Goal: Transaction & Acquisition: Purchase product/service

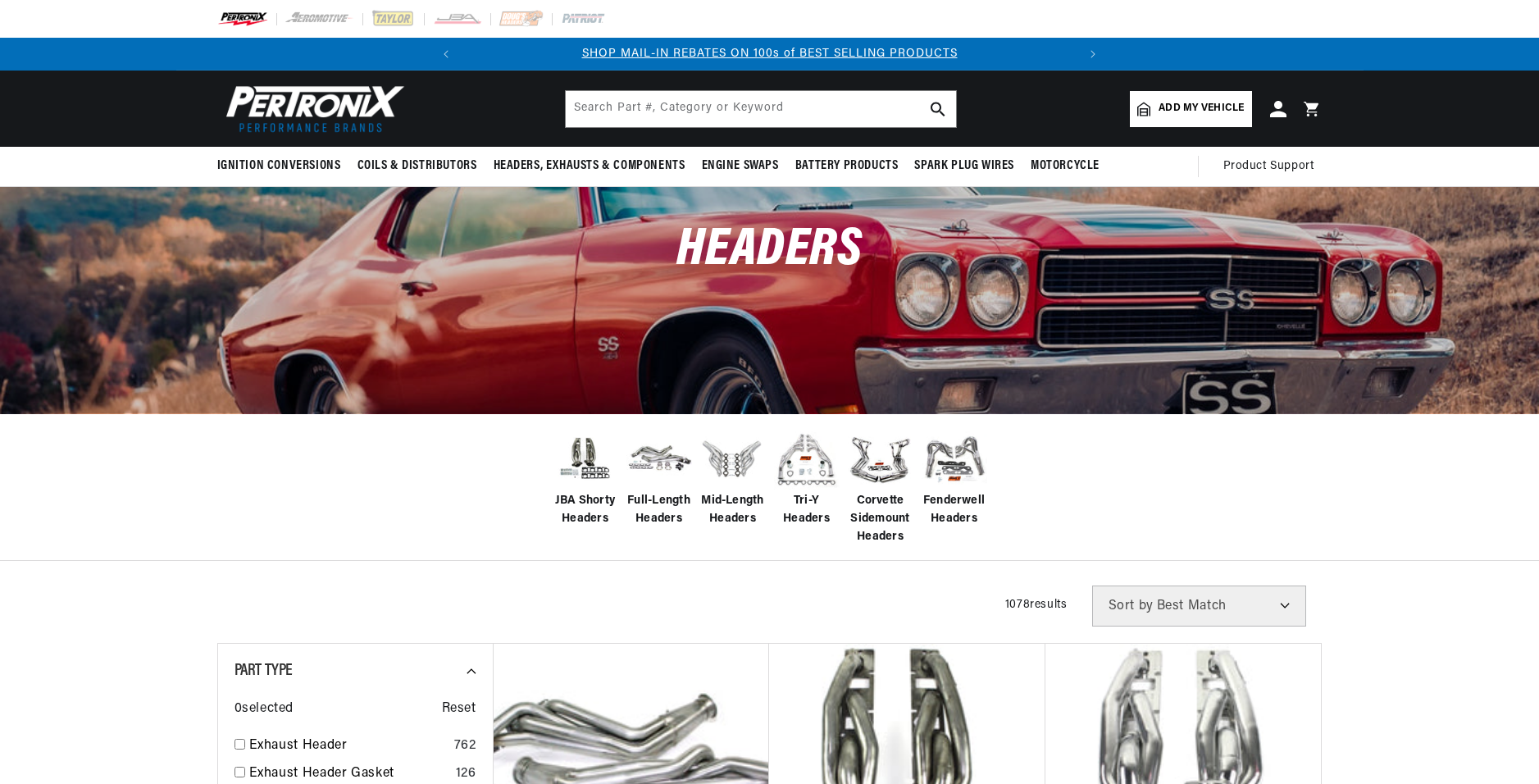
click at [875, 518] on span "Corvette Sidemount Headers" at bounding box center [880, 520] width 65 height 55
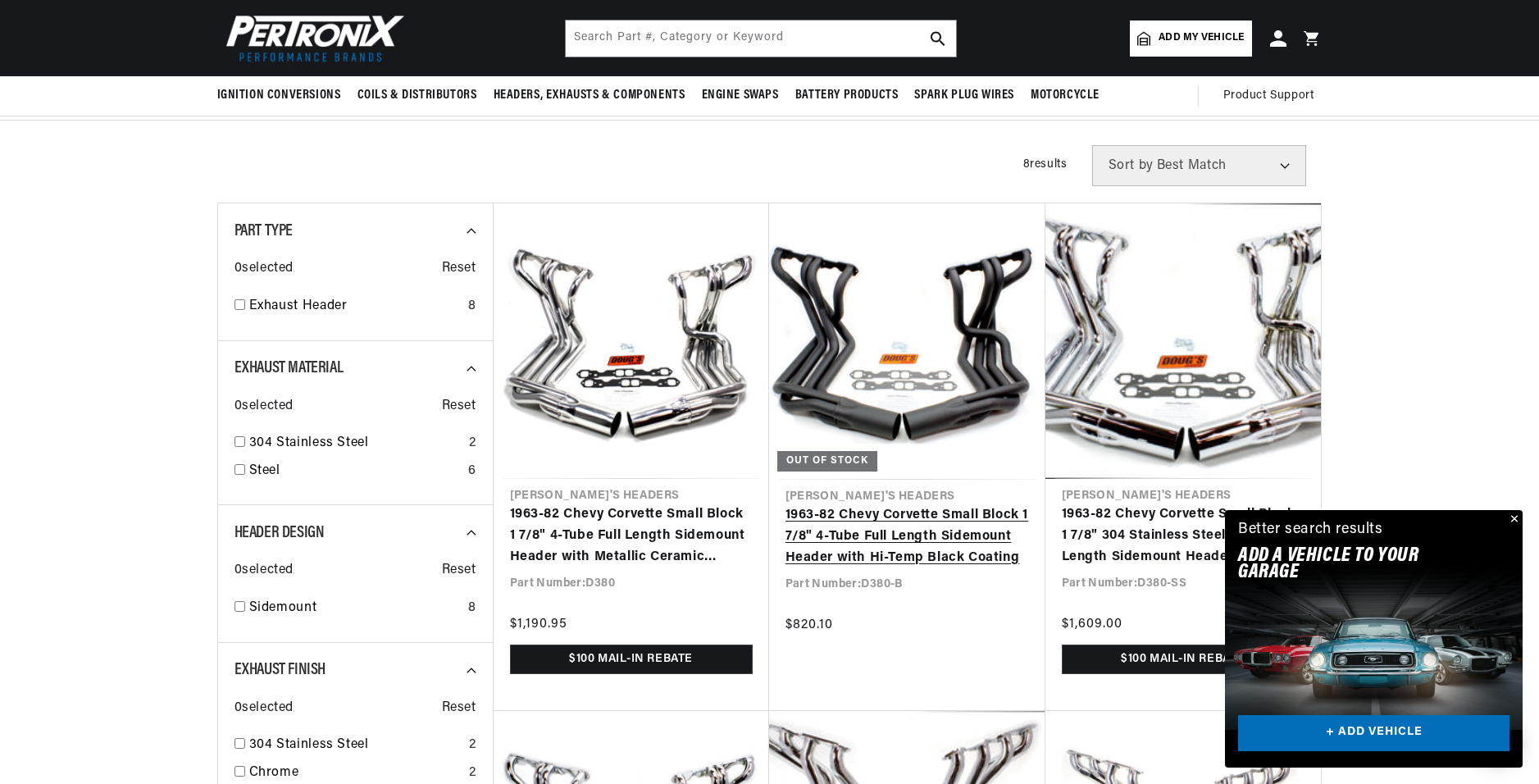
scroll to position [410, 0]
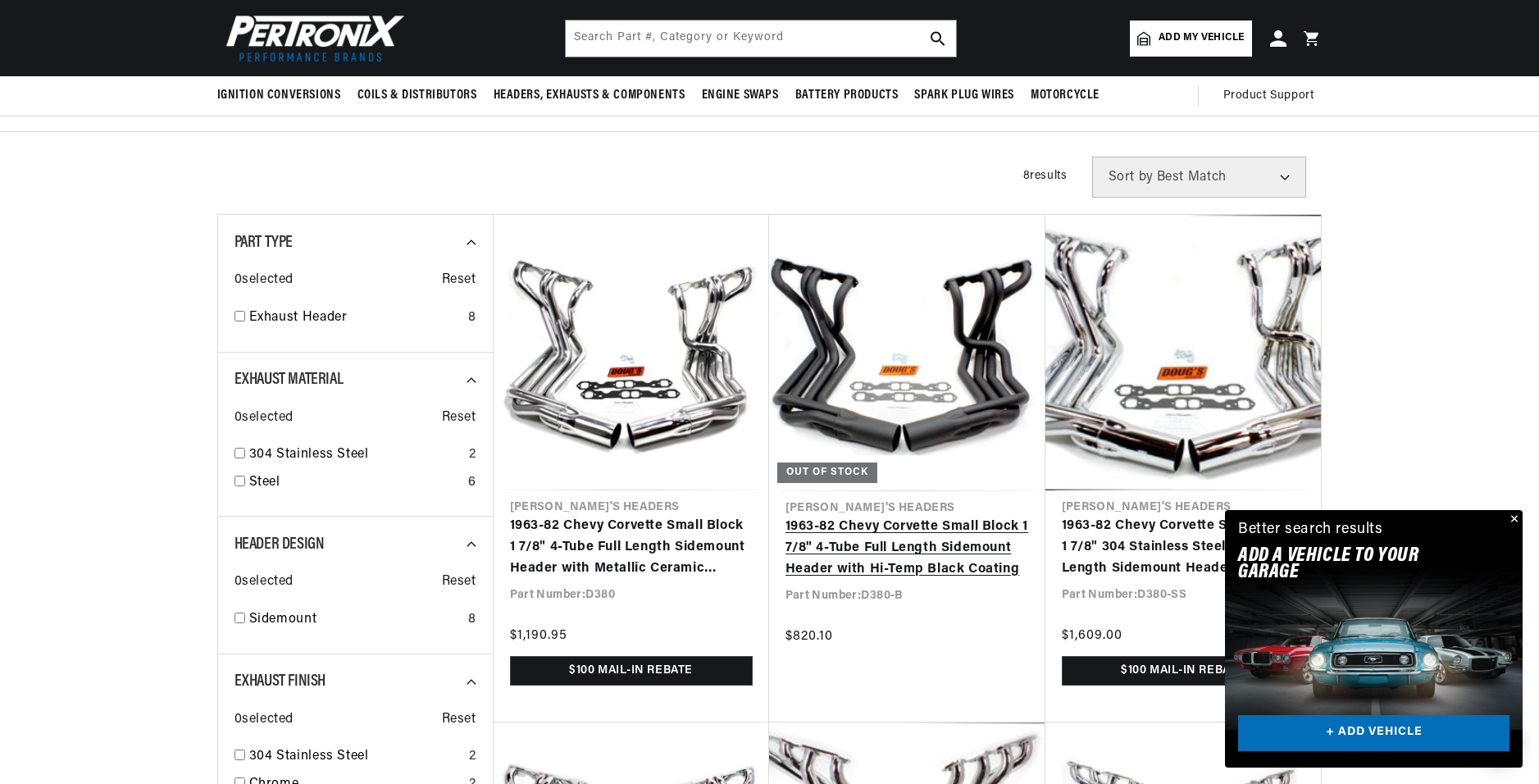
click at [882, 517] on link "1963-82 Chevy Corvette Small Block 1 7/8" 4-Tube Full Length Sidemount Header w…" at bounding box center [907, 548] width 244 height 64
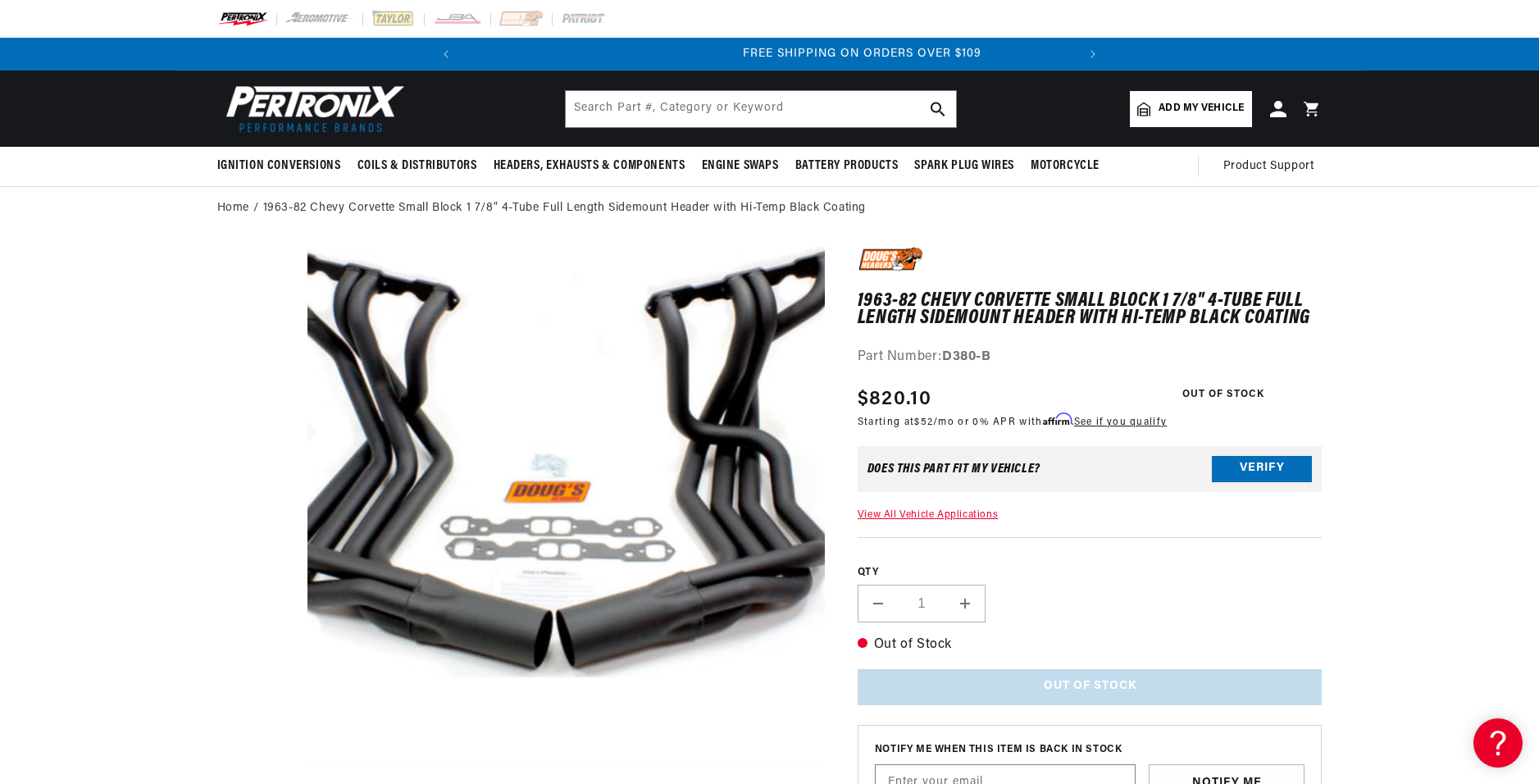
scroll to position [0, 613]
